Goal: Information Seeking & Learning: Find specific fact

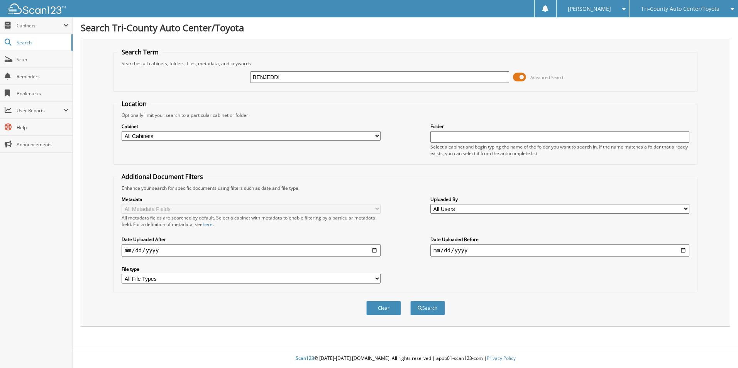
type input "BENJEDDI"
click at [410, 301] on button "Search" at bounding box center [427, 308] width 35 height 14
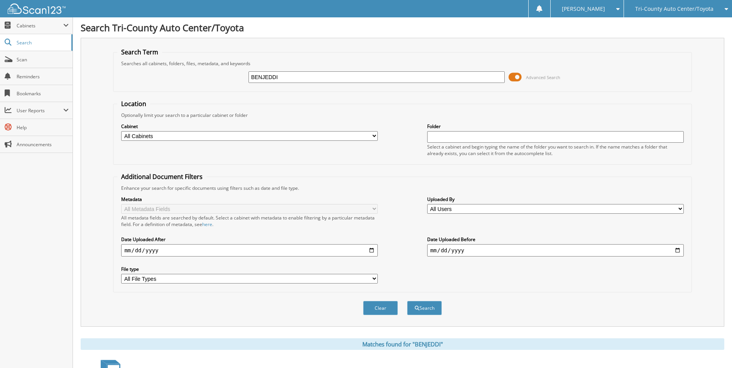
click at [525, 78] on span "Advanced Search" at bounding box center [534, 77] width 52 height 12
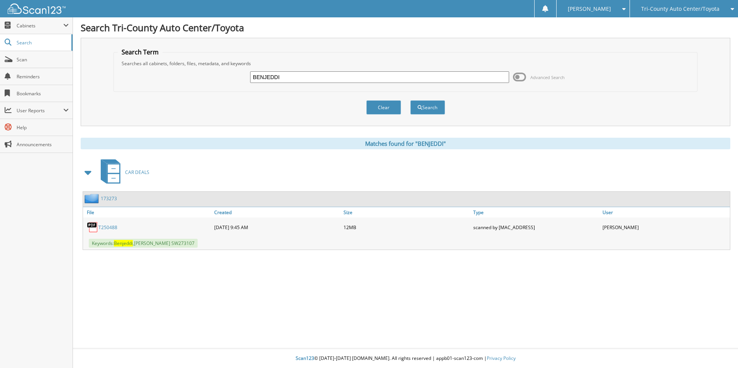
click at [113, 226] on link "T250488" at bounding box center [107, 227] width 19 height 7
